Goal: Transaction & Acquisition: Subscribe to service/newsletter

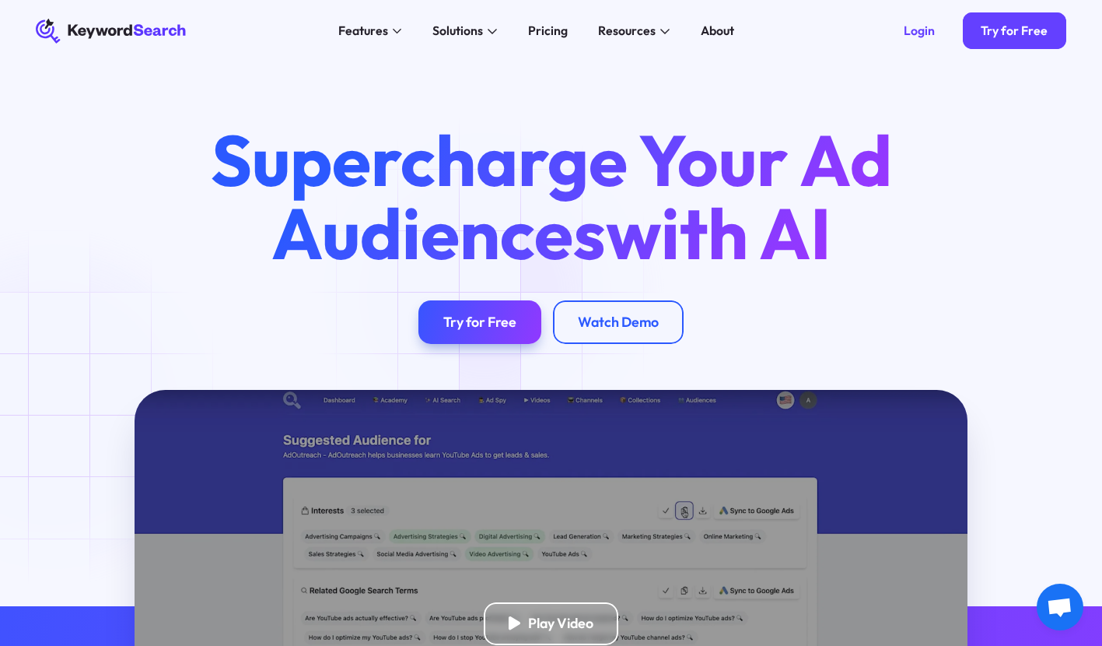
click at [485, 295] on div "Supercharge Your Ad Audiences with AI Try for Free Watch Demo" at bounding box center [550, 234] width 741 height 220
click at [482, 311] on link "Try for Free" at bounding box center [480, 322] width 122 height 44
